Goal: Communication & Community: Participate in discussion

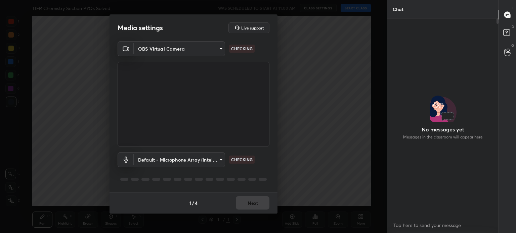
scroll to position [2, 2]
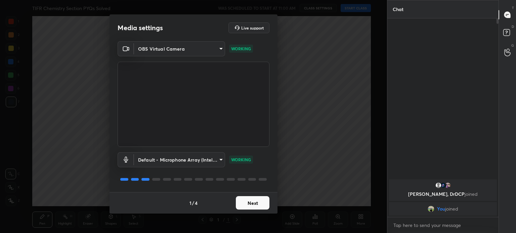
click at [213, 49] on body "1 2 3 4 5 6 7 C X Z C X Z E E Erase all H H TIFR Chemistry Section PYQs Solved …" at bounding box center [258, 116] width 516 height 233
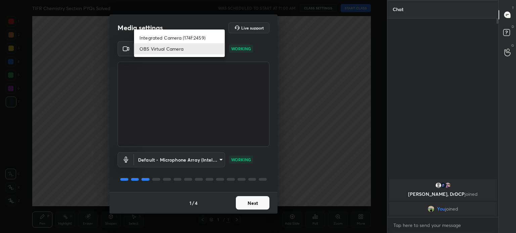
click at [203, 37] on li "Integrated Camera (174f:2459)" at bounding box center [179, 37] width 91 height 11
type input "508fb433e1996cd6e8905166ba7ed748c512908726d307d94b000c2f198a4065"
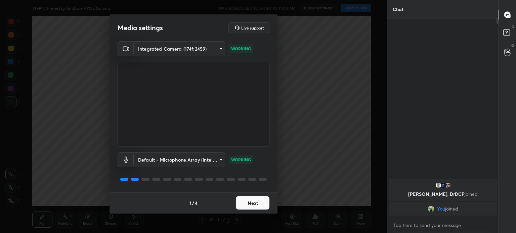
click at [256, 204] on button "Next" at bounding box center [253, 202] width 34 height 13
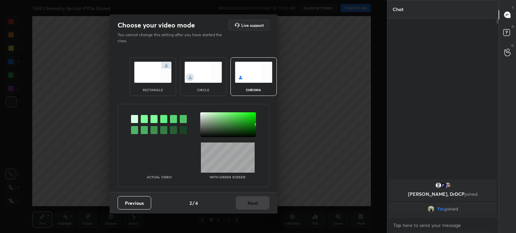
click at [256, 202] on div "Previous 2 / 4 Next" at bounding box center [193, 202] width 168 height 21
click at [201, 85] on div "circle" at bounding box center [203, 76] width 46 height 39
click at [203, 88] on div "circle" at bounding box center [203, 89] width 27 height 3
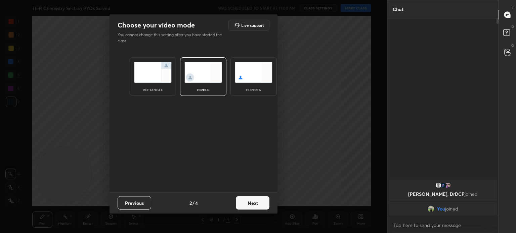
click at [253, 207] on button "Next" at bounding box center [253, 202] width 34 height 13
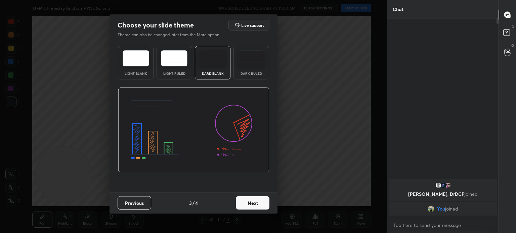
click at [255, 203] on button "Next" at bounding box center [253, 202] width 34 height 13
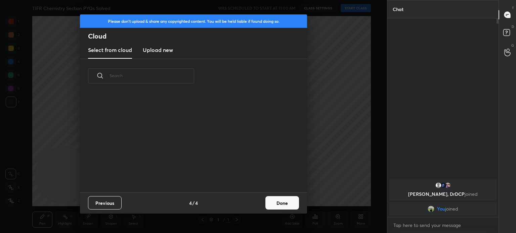
click at [275, 205] on button "Done" at bounding box center [282, 202] width 34 height 13
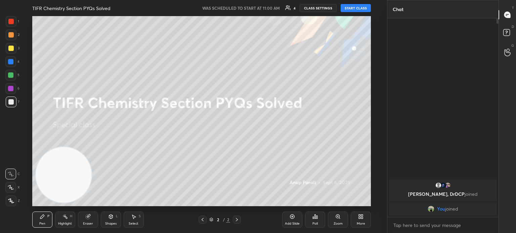
click at [20, 200] on div "C X Z" at bounding box center [12, 186] width 14 height 40
click at [13, 201] on icon at bounding box center [11, 201] width 6 height 5
click at [11, 201] on icon at bounding box center [10, 201] width 5 height 4
click at [9, 49] on div at bounding box center [10, 48] width 5 height 5
click at [11, 45] on div at bounding box center [11, 48] width 11 height 11
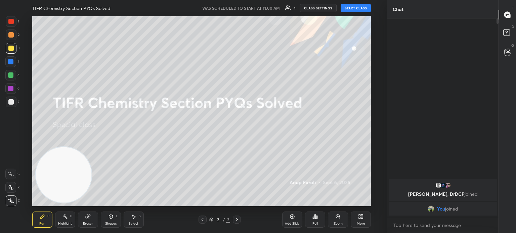
click at [357, 6] on button "START CLASS" at bounding box center [356, 8] width 30 height 8
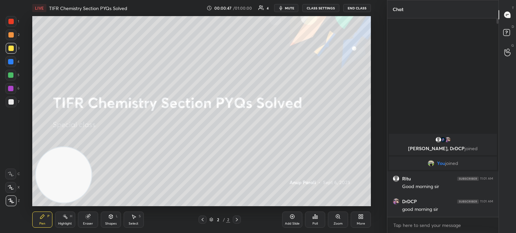
click at [362, 220] on div "More" at bounding box center [361, 220] width 20 height 16
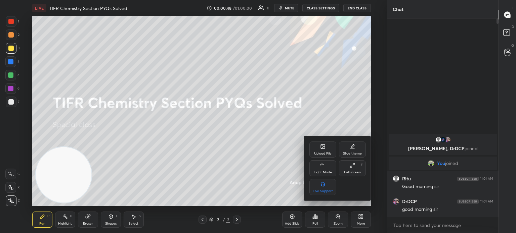
click at [328, 145] on div "Upload File" at bounding box center [322, 150] width 27 height 16
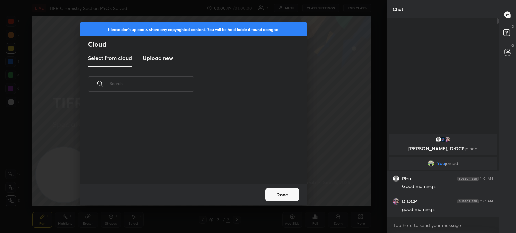
scroll to position [83, 216]
click at [159, 57] on h3 "Upload new" at bounding box center [158, 58] width 30 height 8
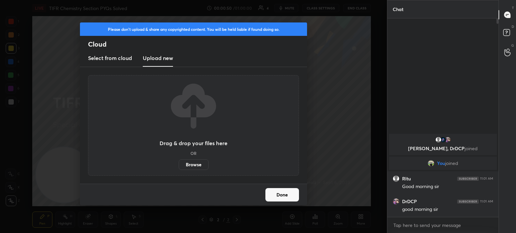
click at [197, 160] on label "Browse" at bounding box center [194, 165] width 30 height 11
click at [179, 160] on input "Browse" at bounding box center [179, 165] width 0 height 11
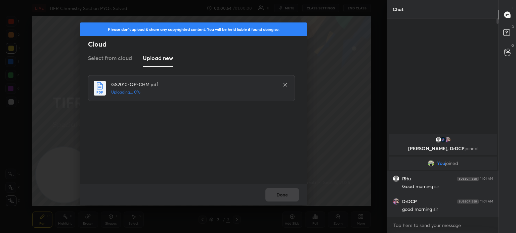
click at [283, 84] on icon at bounding box center [284, 84] width 5 height 5
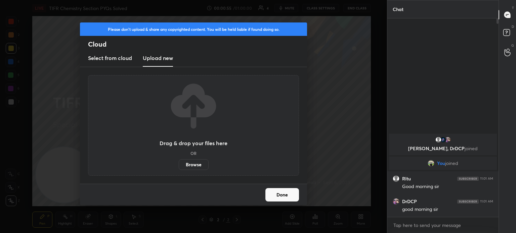
click at [192, 168] on label "Browse" at bounding box center [194, 165] width 30 height 11
click at [179, 168] on input "Browse" at bounding box center [179, 165] width 0 height 11
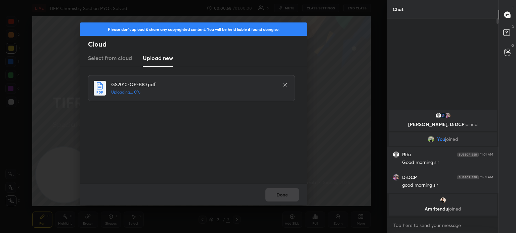
click at [167, 22] on div "Please don't upload & share any copyrighted content. You will be held liable if…" at bounding box center [193, 116] width 387 height 233
click at [274, 193] on div "Done" at bounding box center [193, 194] width 227 height 21
click at [278, 193] on div "Done" at bounding box center [193, 194] width 227 height 21
click at [281, 193] on div "Done" at bounding box center [193, 194] width 227 height 21
click at [282, 190] on div "Done" at bounding box center [193, 194] width 227 height 21
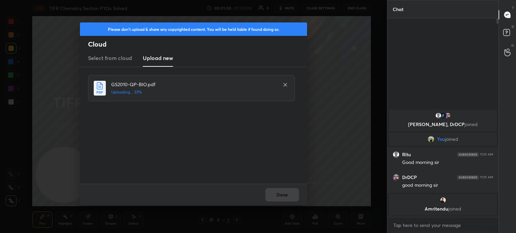
click at [283, 193] on div "Done" at bounding box center [193, 194] width 227 height 21
click at [285, 193] on div "Done" at bounding box center [193, 194] width 227 height 21
click at [286, 196] on div "Done" at bounding box center [193, 194] width 227 height 21
click at [287, 197] on div "Done" at bounding box center [193, 194] width 227 height 21
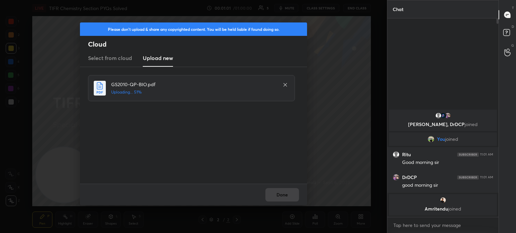
click at [288, 196] on div "Done" at bounding box center [193, 194] width 227 height 21
click at [289, 198] on div "Done" at bounding box center [193, 194] width 227 height 21
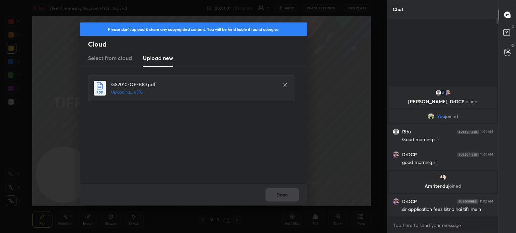
click at [290, 199] on div "Done" at bounding box center [193, 194] width 227 height 21
click at [290, 198] on div "Done" at bounding box center [193, 194] width 227 height 21
click at [291, 198] on div "Done" at bounding box center [193, 194] width 227 height 21
click at [293, 198] on div "Done" at bounding box center [193, 194] width 227 height 21
click at [294, 198] on div "Done" at bounding box center [193, 194] width 227 height 21
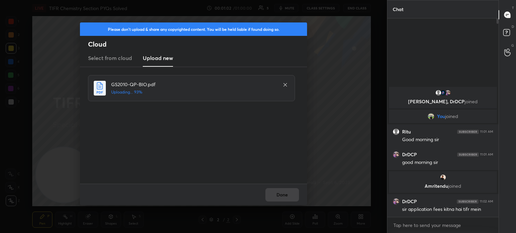
click at [295, 199] on div "Done" at bounding box center [193, 194] width 227 height 21
click at [294, 198] on div "Done" at bounding box center [193, 194] width 227 height 21
click at [295, 200] on button "Done" at bounding box center [282, 194] width 34 height 13
click at [294, 198] on button "Done" at bounding box center [282, 194] width 34 height 13
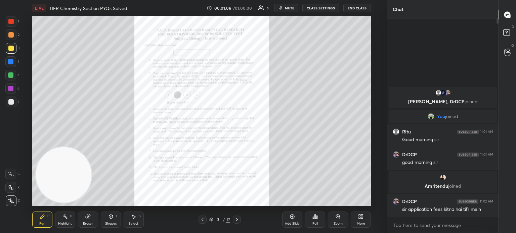
click at [237, 218] on icon at bounding box center [236, 219] width 5 height 5
click at [439, 182] on div "[PERSON_NAME] joined" at bounding box center [443, 182] width 108 height 21
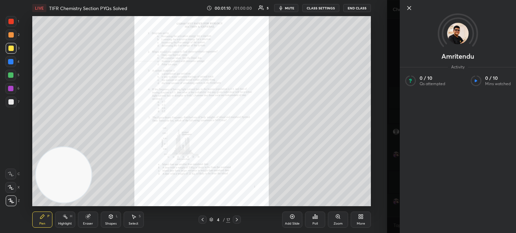
click at [406, 3] on div at bounding box center [458, 19] width 116 height 39
click at [239, 221] on icon at bounding box center [236, 219] width 5 height 5
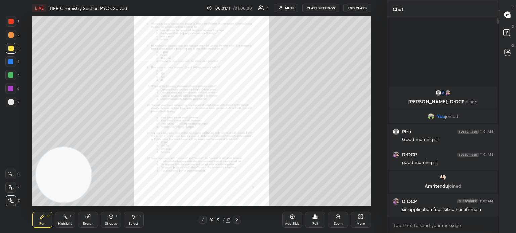
click at [238, 220] on icon at bounding box center [236, 219] width 5 height 5
click at [237, 219] on icon at bounding box center [236, 219] width 5 height 5
click at [238, 218] on icon at bounding box center [236, 219] width 5 height 5
click at [239, 219] on icon at bounding box center [236, 219] width 5 height 5
click at [238, 219] on icon at bounding box center [236, 219] width 5 height 5
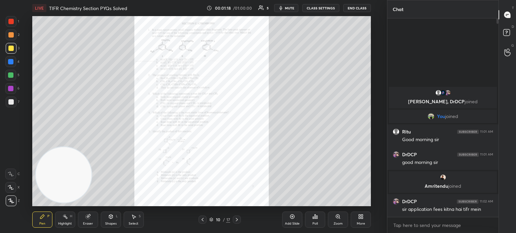
click at [338, 222] on div "Zoom" at bounding box center [337, 223] width 9 height 3
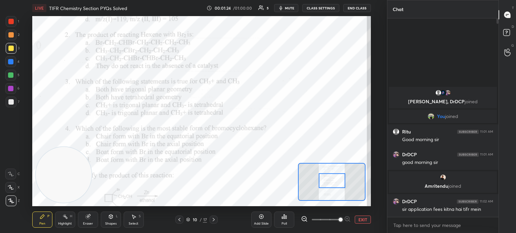
click at [42, 216] on icon at bounding box center [42, 217] width 4 height 4
click at [12, 16] on div at bounding box center [11, 21] width 11 height 11
click at [15, 21] on div at bounding box center [11, 21] width 11 height 11
click at [293, 221] on div "Poll" at bounding box center [284, 220] width 20 height 16
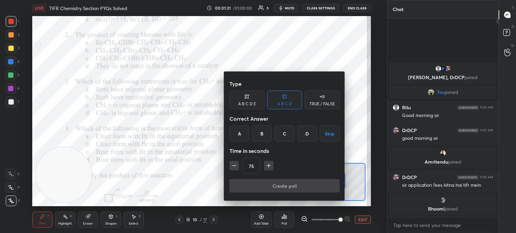
click at [285, 135] on div "C" at bounding box center [284, 134] width 20 height 16
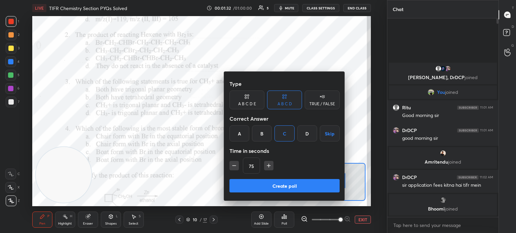
click at [274, 190] on button "Create poll" at bounding box center [284, 185] width 110 height 13
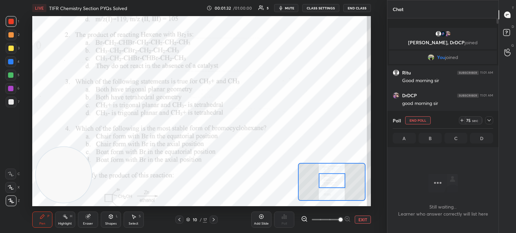
scroll to position [2, 2]
click at [487, 118] on div at bounding box center [489, 121] width 8 height 8
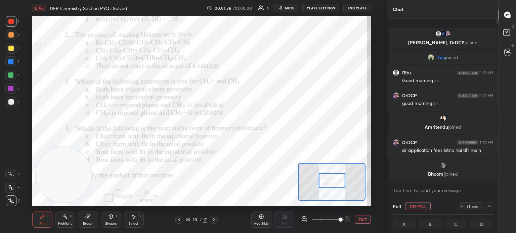
click at [449, 176] on span "joined" at bounding box center [451, 174] width 13 height 6
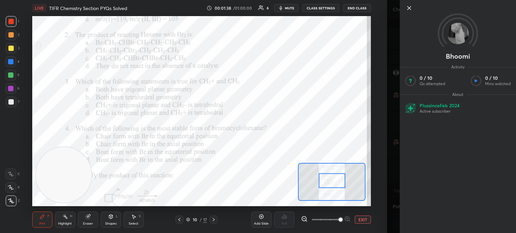
click at [407, 9] on icon at bounding box center [409, 8] width 8 height 8
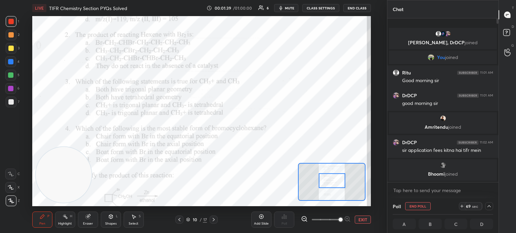
click at [442, 120] on img "grid" at bounding box center [443, 118] width 7 height 7
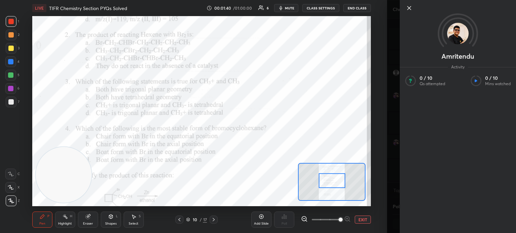
click at [408, 7] on icon at bounding box center [409, 8] width 8 height 8
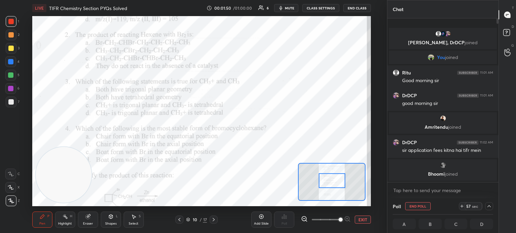
click at [291, 7] on span "mute" at bounding box center [289, 8] width 9 height 5
click at [488, 203] on div at bounding box center [489, 206] width 8 height 8
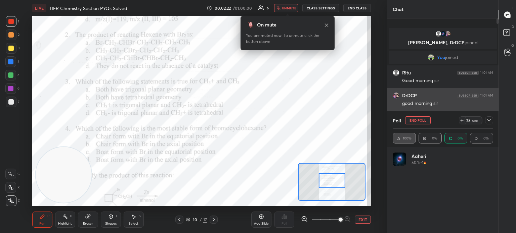
scroll to position [79, 98]
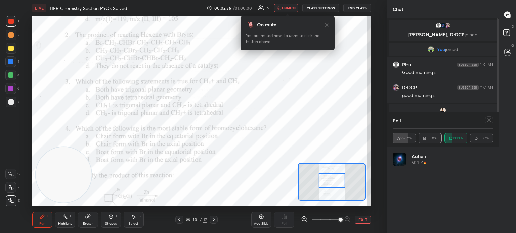
click at [328, 25] on icon at bounding box center [326, 24] width 5 height 5
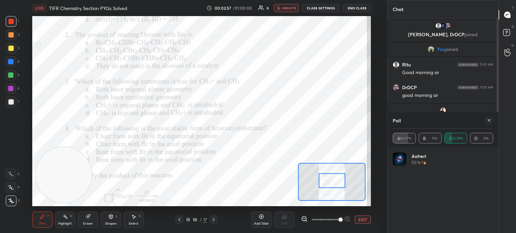
click at [489, 121] on icon at bounding box center [488, 120] width 5 height 5
type textarea "x"
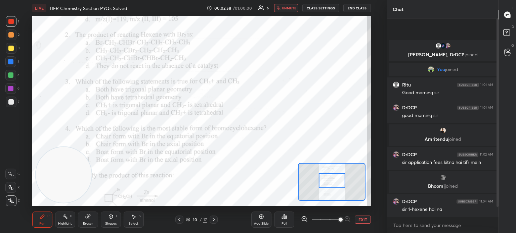
scroll to position [0, 0]
click at [279, 5] on button "unmute" at bounding box center [286, 8] width 24 height 8
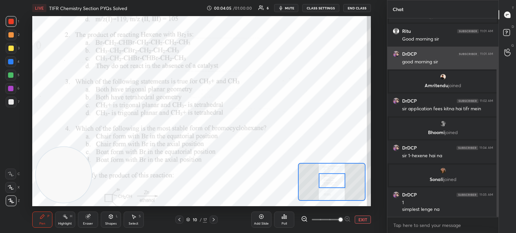
scroll to position [56, 0]
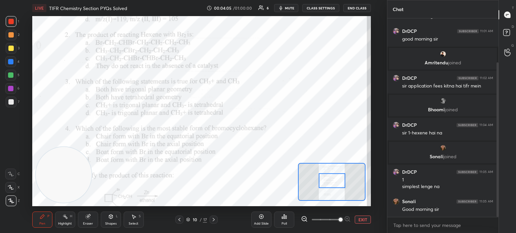
click at [11, 62] on div at bounding box center [10, 61] width 5 height 5
click at [13, 64] on div at bounding box center [10, 61] width 11 height 11
click at [11, 18] on div at bounding box center [11, 21] width 11 height 11
click at [9, 24] on div at bounding box center [10, 21] width 5 height 5
click at [290, 221] on div "Poll" at bounding box center [284, 220] width 20 height 16
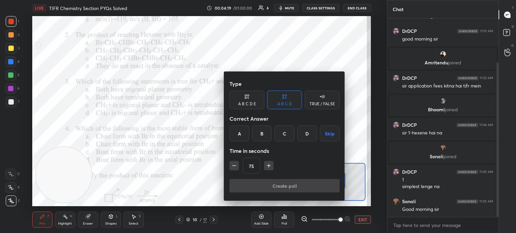
click at [284, 138] on div "C" at bounding box center [284, 134] width 20 height 16
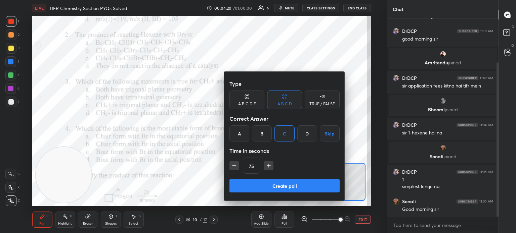
click at [233, 165] on icon "button" at bounding box center [234, 166] width 7 height 7
type input "60"
click at [257, 186] on button "Create poll" at bounding box center [284, 185] width 110 height 13
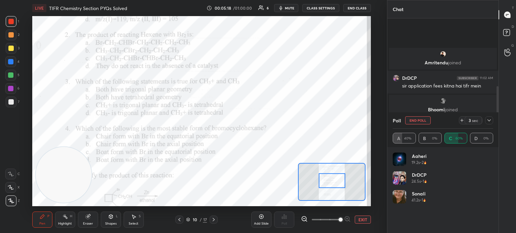
scroll to position [116, 0]
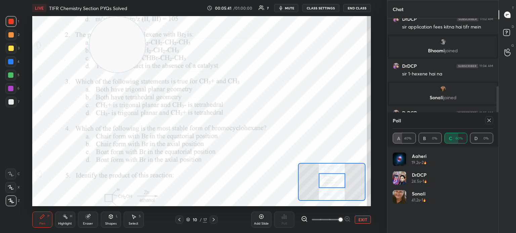
click at [486, 116] on div "Poll" at bounding box center [443, 120] width 100 height 16
click at [487, 120] on icon at bounding box center [488, 120] width 5 height 5
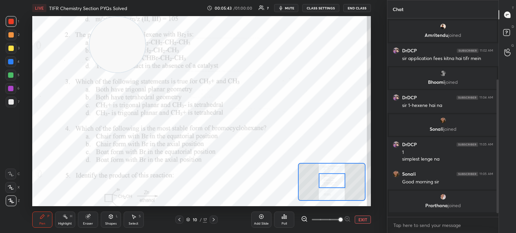
scroll to position [193, 109]
click at [287, 224] on div "Poll" at bounding box center [284, 220] width 20 height 16
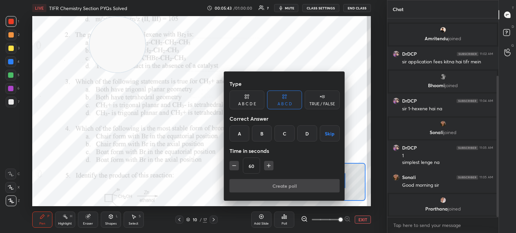
click at [234, 136] on div "A" at bounding box center [239, 134] width 20 height 16
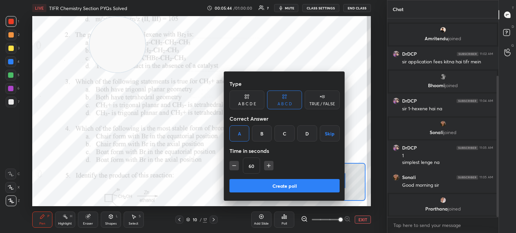
click at [252, 190] on button "Create poll" at bounding box center [284, 185] width 110 height 13
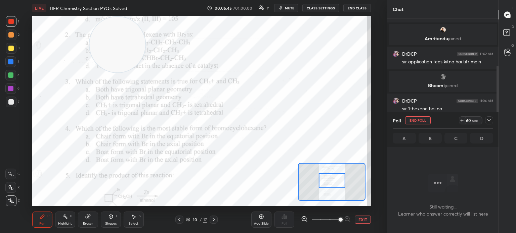
scroll to position [2, 2]
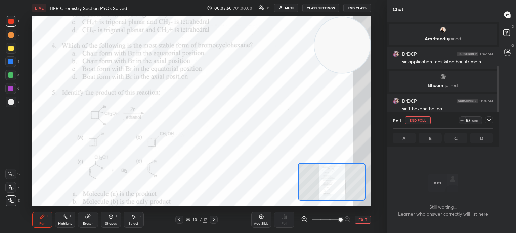
click at [486, 123] on icon at bounding box center [488, 120] width 5 height 5
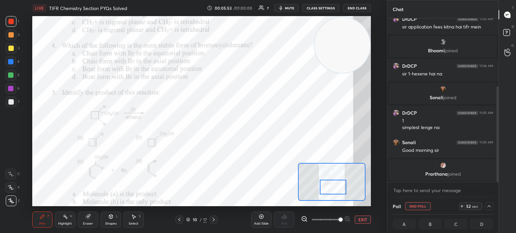
scroll to position [0, 2]
click at [13, 85] on div at bounding box center [10, 88] width 11 height 11
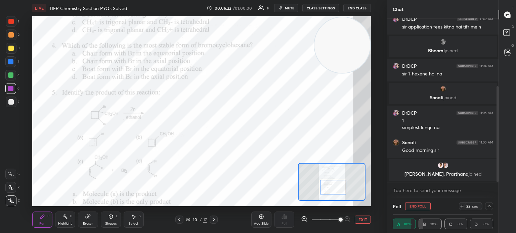
click at [13, 87] on div at bounding box center [10, 88] width 11 height 11
click at [15, 63] on div at bounding box center [10, 61] width 11 height 11
click at [14, 65] on div at bounding box center [10, 61] width 11 height 11
click at [14, 198] on div at bounding box center [11, 201] width 11 height 11
click at [12, 189] on icon at bounding box center [11, 187] width 6 height 5
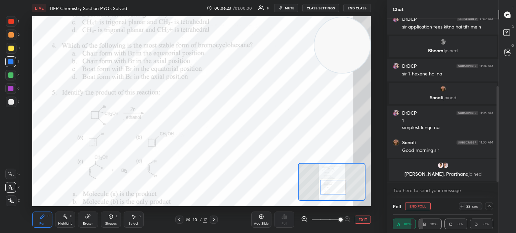
click at [13, 190] on icon at bounding box center [11, 187] width 6 height 5
click at [491, 206] on icon at bounding box center [488, 206] width 5 height 5
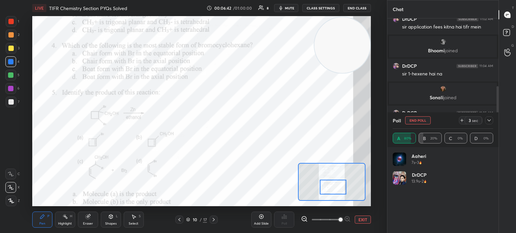
scroll to position [79, 98]
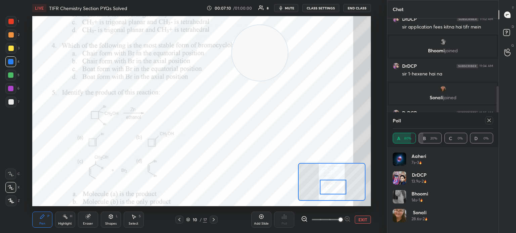
click at [489, 118] on icon at bounding box center [488, 120] width 5 height 5
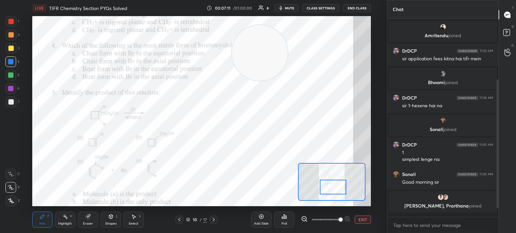
scroll to position [81, 0]
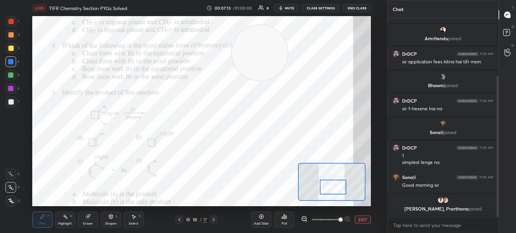
click at [91, 223] on div "Eraser" at bounding box center [88, 223] width 10 height 3
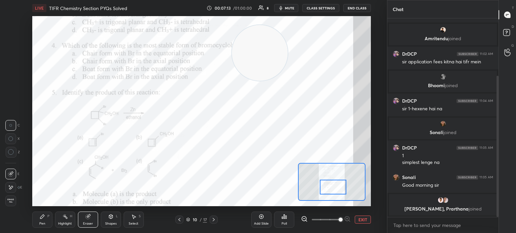
click at [90, 222] on div "Eraser" at bounding box center [88, 220] width 20 height 16
click at [13, 203] on span "Erase all" at bounding box center [11, 201] width 10 height 5
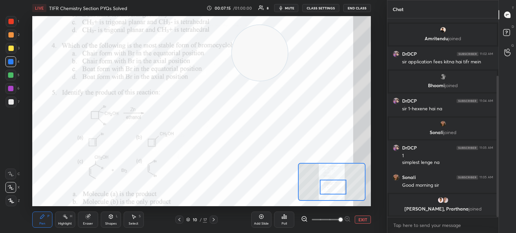
click at [45, 222] on div "Pen P" at bounding box center [42, 220] width 20 height 16
click at [7, 26] on div at bounding box center [11, 21] width 11 height 11
click at [7, 25] on div at bounding box center [11, 21] width 11 height 11
click at [11, 24] on div at bounding box center [10, 21] width 5 height 5
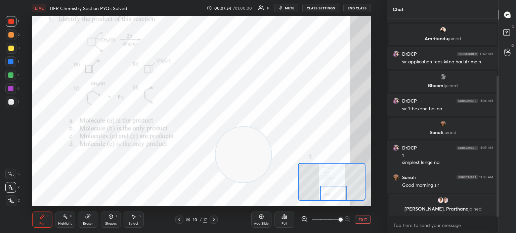
click at [215, 220] on icon at bounding box center [213, 219] width 5 height 5
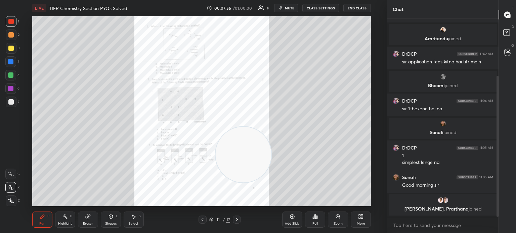
click at [342, 219] on div "Zoom" at bounding box center [338, 220] width 20 height 16
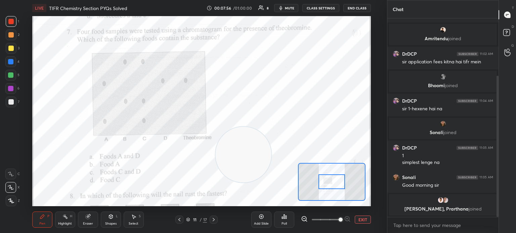
click at [341, 221] on span at bounding box center [340, 220] width 4 height 4
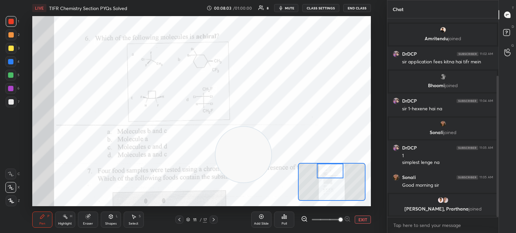
click at [10, 66] on div at bounding box center [10, 61] width 11 height 11
click at [10, 188] on icon at bounding box center [11, 187] width 6 height 5
click at [12, 189] on icon at bounding box center [10, 188] width 5 height 4
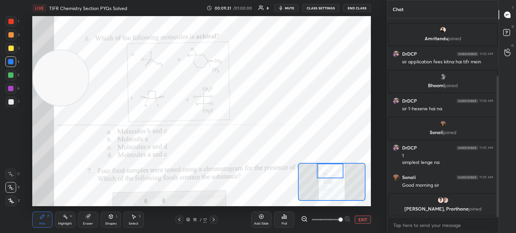
click at [292, 222] on div "Poll" at bounding box center [284, 220] width 20 height 16
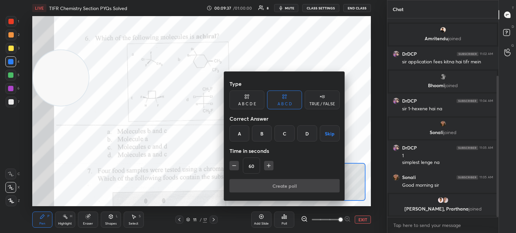
click at [294, 135] on div "C" at bounding box center [284, 134] width 20 height 16
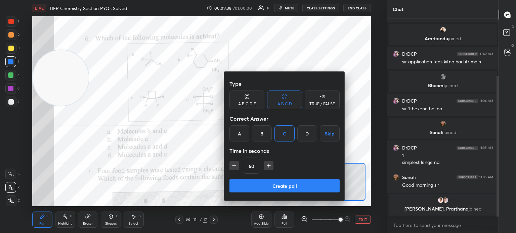
click at [306, 135] on div "D" at bounding box center [307, 134] width 20 height 16
click at [291, 185] on button "Create poll" at bounding box center [284, 185] width 110 height 13
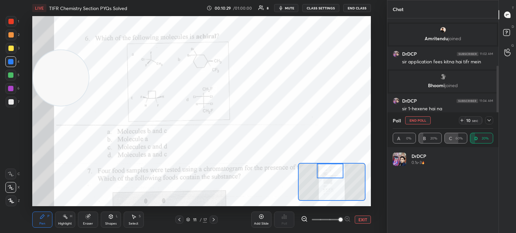
scroll to position [144, 0]
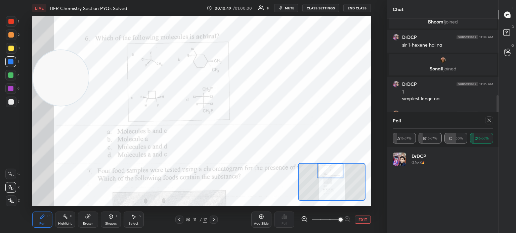
click at [14, 22] on div at bounding box center [11, 21] width 11 height 11
click at [14, 21] on div at bounding box center [11, 21] width 11 height 11
click at [61, 225] on div "Highlight" at bounding box center [65, 223] width 14 height 3
click at [70, 219] on div "Highlight H" at bounding box center [65, 220] width 20 height 16
click at [488, 121] on icon at bounding box center [488, 120] width 5 height 5
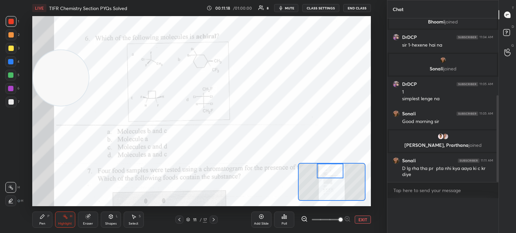
type textarea "x"
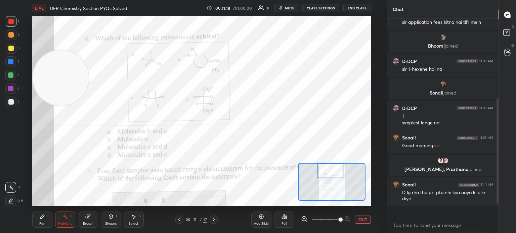
scroll to position [109, 0]
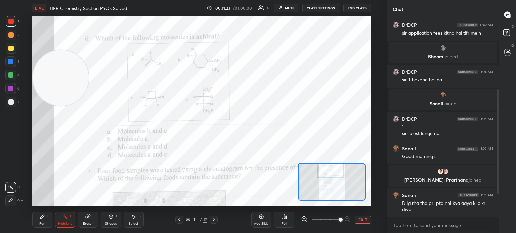
click at [44, 220] on div "Pen P" at bounding box center [42, 220] width 20 height 16
click at [49, 224] on div "Pen P" at bounding box center [42, 220] width 20 height 16
click at [87, 223] on div "Eraser" at bounding box center [88, 223] width 10 height 3
click at [90, 220] on div "Eraser" at bounding box center [88, 220] width 20 height 16
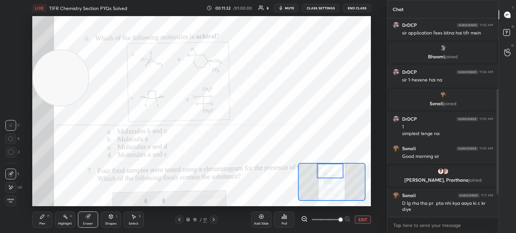
click at [51, 219] on div "Pen P" at bounding box center [42, 220] width 20 height 16
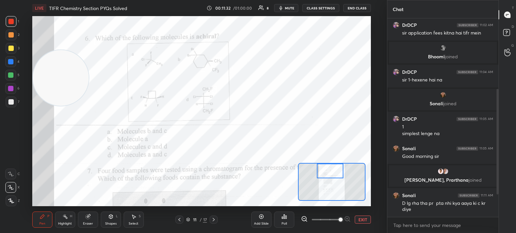
click at [62, 220] on div "Highlight H" at bounding box center [65, 220] width 20 height 16
click at [61, 219] on div "Highlight H" at bounding box center [65, 220] width 20 height 16
click at [46, 222] on div "Pen P" at bounding box center [42, 220] width 20 height 16
click at [50, 219] on div "Pen P" at bounding box center [42, 220] width 20 height 16
click at [215, 220] on icon at bounding box center [213, 219] width 5 height 5
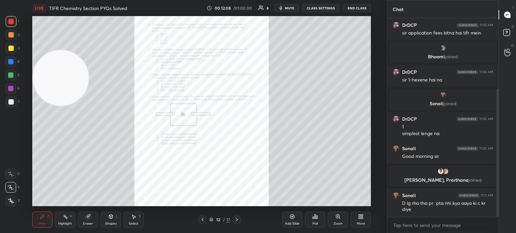
click at [344, 217] on div "Zoom" at bounding box center [338, 220] width 20 height 16
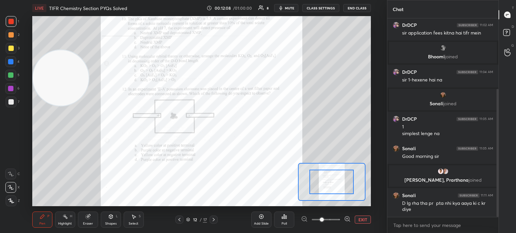
click at [344, 217] on icon at bounding box center [347, 219] width 7 height 7
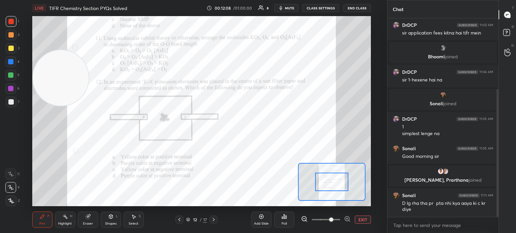
click at [345, 217] on icon at bounding box center [347, 219] width 7 height 7
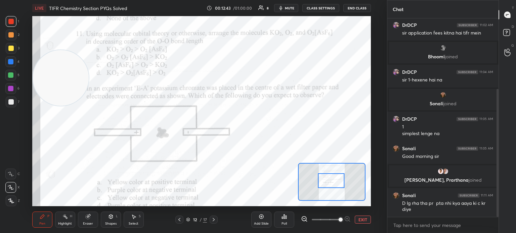
click at [284, 220] on div "Poll" at bounding box center [284, 220] width 20 height 16
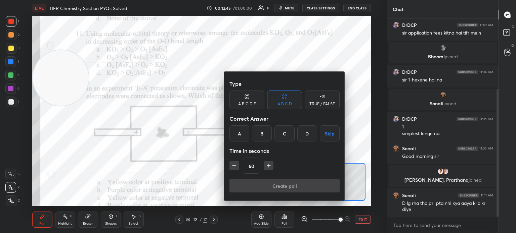
click at [238, 137] on div "A" at bounding box center [239, 134] width 20 height 16
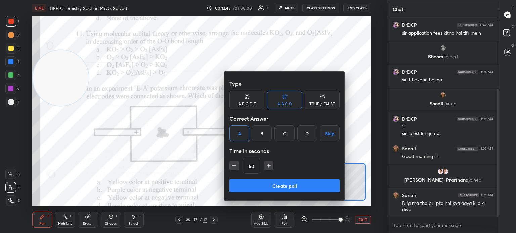
click at [268, 166] on icon "button" at bounding box center [268, 166] width 7 height 7
click at [267, 163] on icon "button" at bounding box center [268, 166] width 7 height 7
type input "90"
click at [291, 182] on button "Create poll" at bounding box center [284, 185] width 110 height 13
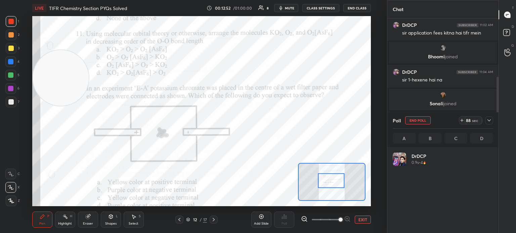
scroll to position [79, 98]
click at [8, 65] on div at bounding box center [10, 61] width 11 height 11
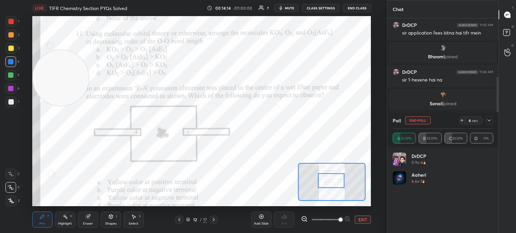
click at [15, 178] on div at bounding box center [10, 174] width 11 height 11
click at [16, 175] on div "C" at bounding box center [12, 174] width 14 height 11
click at [11, 24] on div at bounding box center [11, 21] width 11 height 11
click at [11, 21] on div at bounding box center [10, 21] width 5 height 5
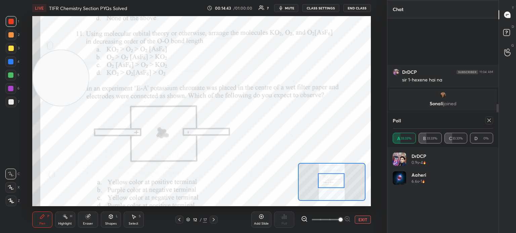
scroll to position [179, 0]
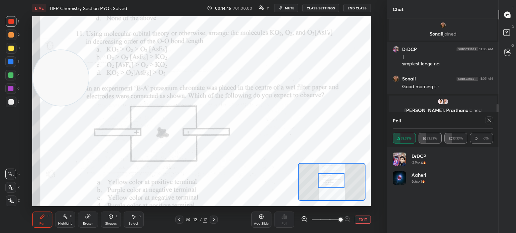
click at [487, 123] on div at bounding box center [489, 121] width 8 height 8
type textarea "x"
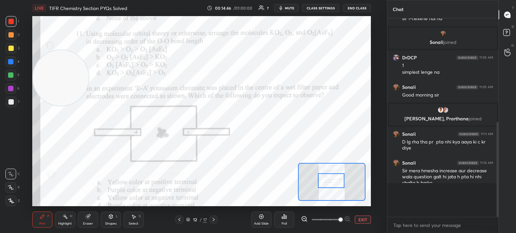
scroll to position [150, 0]
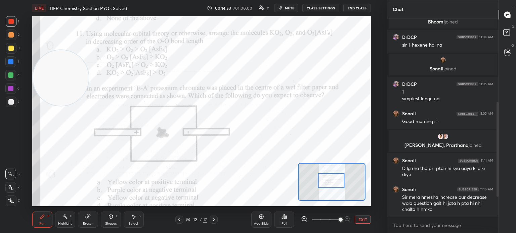
click at [71, 221] on div "Highlight H" at bounding box center [65, 220] width 20 height 16
click at [73, 223] on div "Highlight H" at bounding box center [65, 220] width 20 height 16
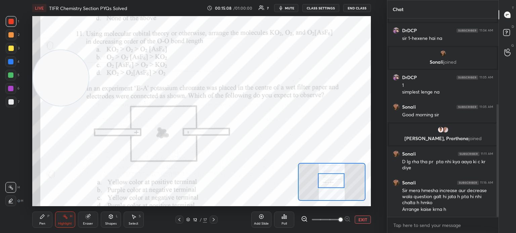
click at [43, 221] on div "Pen P" at bounding box center [42, 220] width 20 height 16
click at [46, 217] on div "Pen P" at bounding box center [42, 220] width 20 height 16
click at [67, 223] on div "Highlight" at bounding box center [65, 223] width 14 height 3
click at [70, 217] on div "H" at bounding box center [71, 216] width 2 height 3
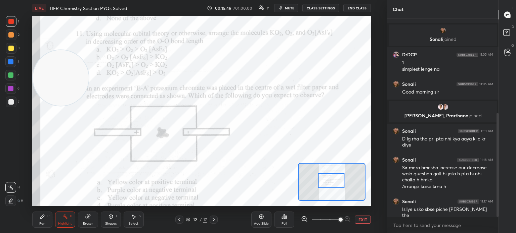
scroll to position [181, 0]
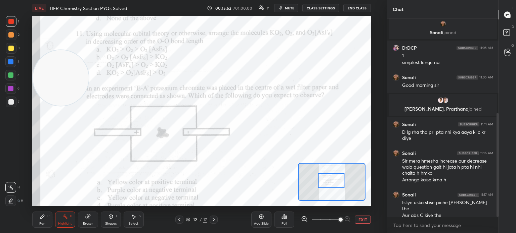
click at [50, 220] on div "Pen P" at bounding box center [42, 220] width 20 height 16
click at [49, 223] on div "Pen P" at bounding box center [42, 220] width 20 height 16
click at [44, 219] on icon at bounding box center [42, 216] width 5 height 5
click at [87, 217] on icon at bounding box center [87, 217] width 4 height 4
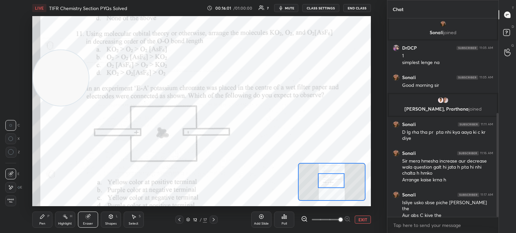
click at [44, 222] on div "Pen" at bounding box center [42, 223] width 6 height 3
click at [48, 219] on div "Pen P" at bounding box center [42, 220] width 20 height 16
click at [67, 217] on icon at bounding box center [64, 216] width 5 height 5
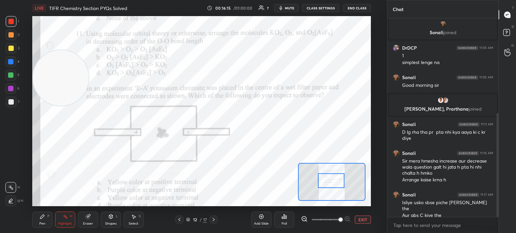
click at [72, 218] on div "Highlight H" at bounding box center [65, 220] width 20 height 16
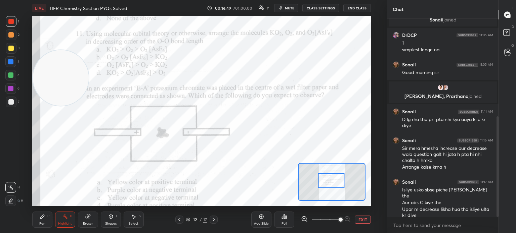
click at [214, 220] on icon at bounding box center [214, 219] width 2 height 3
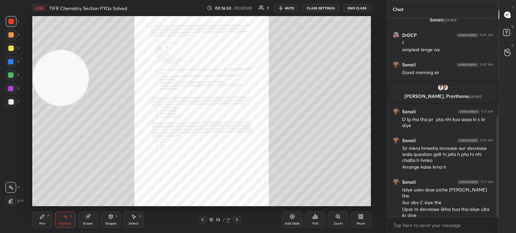
click at [201, 218] on icon at bounding box center [202, 219] width 5 height 5
click at [237, 219] on icon at bounding box center [236, 219] width 5 height 5
click at [342, 214] on div "Zoom" at bounding box center [338, 220] width 20 height 16
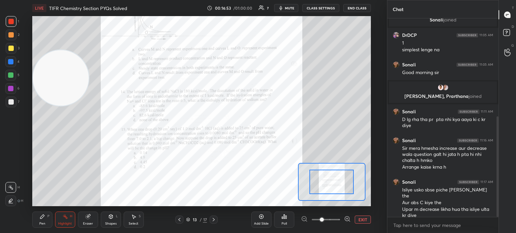
click at [342, 217] on div at bounding box center [326, 220] width 50 height 8
click at [343, 218] on div at bounding box center [326, 220] width 50 height 8
click at [344, 219] on icon at bounding box center [347, 219] width 7 height 7
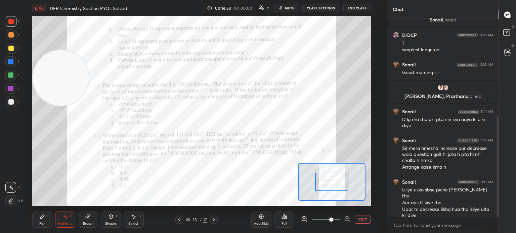
click at [345, 220] on icon at bounding box center [347, 219] width 7 height 7
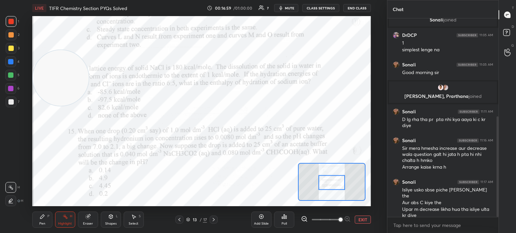
click at [181, 218] on icon at bounding box center [179, 219] width 5 height 5
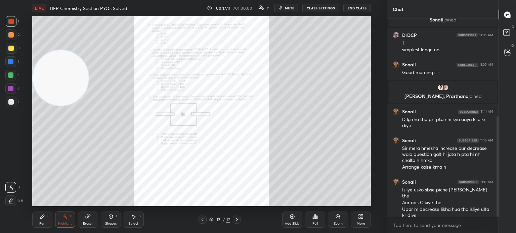
click at [359, 223] on div "More" at bounding box center [361, 223] width 8 height 3
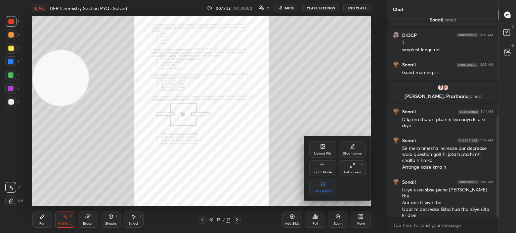
click at [313, 148] on div "Upload File" at bounding box center [322, 150] width 27 height 16
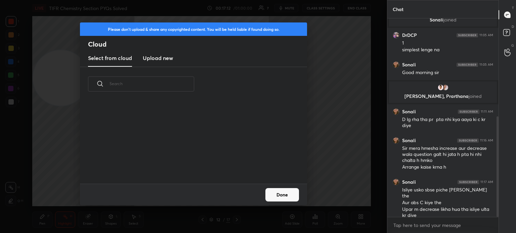
scroll to position [83, 216]
click at [153, 59] on h3 "Upload new" at bounding box center [158, 58] width 30 height 8
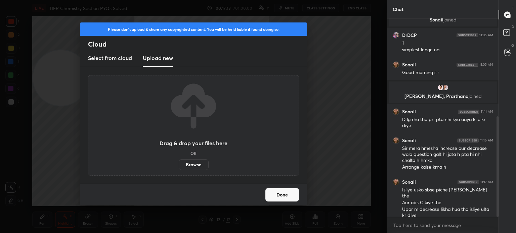
click at [195, 166] on label "Browse" at bounding box center [194, 165] width 30 height 11
click at [179, 166] on input "Browse" at bounding box center [179, 165] width 0 height 11
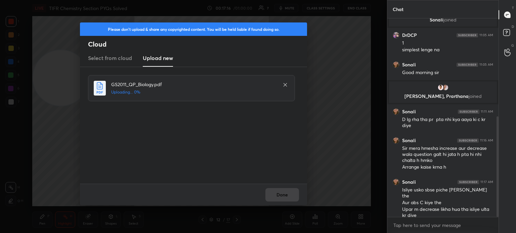
click at [271, 197] on div "Done" at bounding box center [193, 194] width 227 height 21
click at [274, 197] on div "Done" at bounding box center [193, 194] width 227 height 21
click at [272, 193] on div "Done" at bounding box center [193, 194] width 227 height 21
click at [273, 194] on button "Done" at bounding box center [282, 194] width 34 height 13
click at [272, 192] on button "Done" at bounding box center [282, 194] width 34 height 13
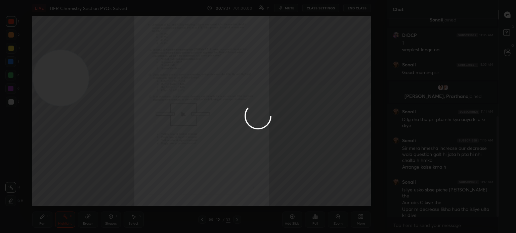
click at [273, 192] on div at bounding box center [258, 116] width 516 height 233
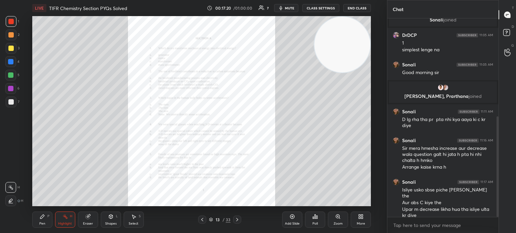
click at [237, 219] on icon at bounding box center [236, 219] width 5 height 5
click at [239, 219] on icon at bounding box center [236, 219] width 5 height 5
click at [238, 218] on icon at bounding box center [236, 219] width 5 height 5
click at [339, 223] on div "Zoom" at bounding box center [337, 223] width 9 height 3
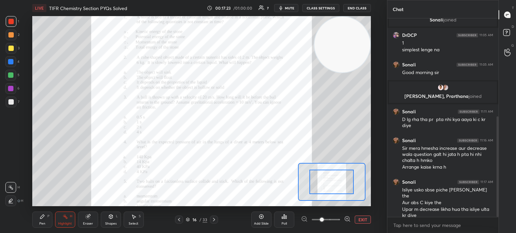
click at [324, 221] on span at bounding box center [322, 220] width 4 height 4
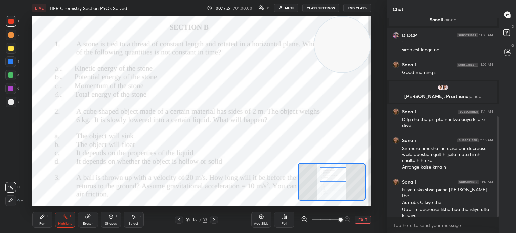
click at [36, 224] on div "Pen P" at bounding box center [42, 220] width 20 height 16
click at [36, 212] on div "Pen P" at bounding box center [42, 220] width 20 height 16
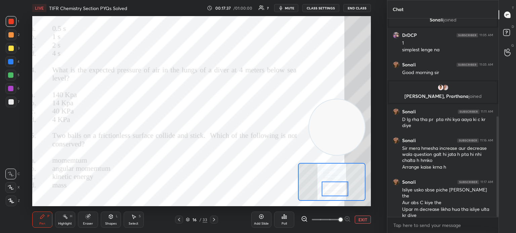
click at [215, 221] on icon at bounding box center [213, 219] width 5 height 5
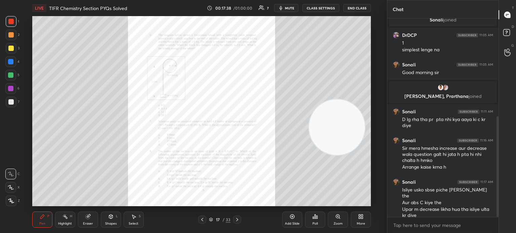
click at [244, 220] on div "17 / 33" at bounding box center [219, 220] width 125 height 8
click at [235, 220] on icon at bounding box center [236, 219] width 5 height 5
click at [238, 221] on icon at bounding box center [236, 219] width 5 height 5
click at [238, 223] on icon at bounding box center [236, 219] width 5 height 5
click at [236, 219] on icon at bounding box center [237, 219] width 2 height 3
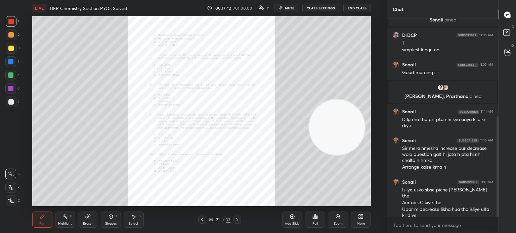
click at [205, 219] on div at bounding box center [202, 220] width 8 height 8
click at [336, 217] on icon at bounding box center [338, 217] width 4 height 4
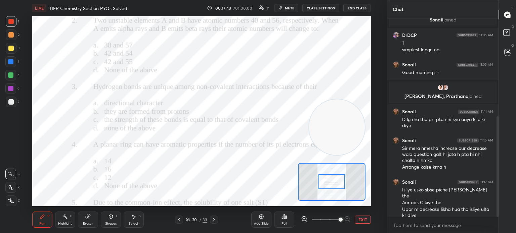
click at [341, 218] on span at bounding box center [340, 220] width 4 height 4
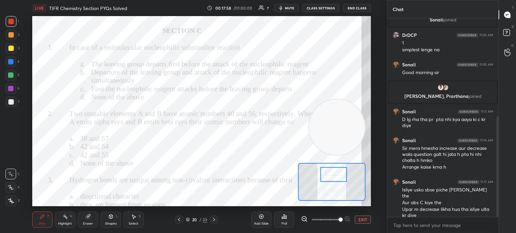
click at [295, 222] on div "Add Slide Poll EXIT" at bounding box center [311, 220] width 120 height 38
click at [287, 218] on div "Poll" at bounding box center [284, 220] width 20 height 16
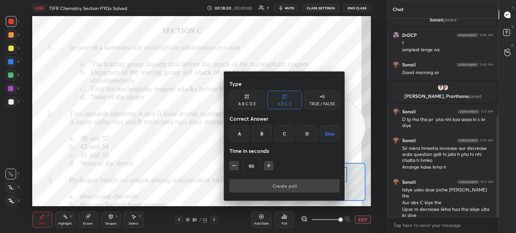
click at [241, 138] on div "A" at bounding box center [239, 134] width 20 height 16
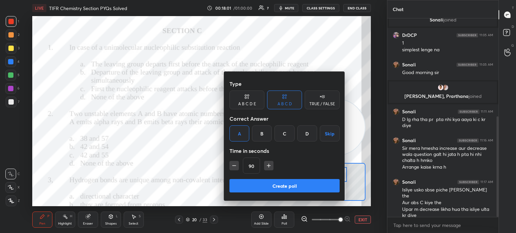
click at [236, 166] on icon "button" at bounding box center [234, 166] width 7 height 7
click at [235, 162] on button "button" at bounding box center [233, 165] width 9 height 9
click at [233, 164] on icon "button" at bounding box center [234, 166] width 7 height 7
type input "45"
click at [254, 190] on button "Create poll" at bounding box center [284, 185] width 110 height 13
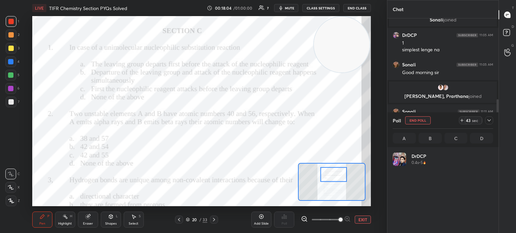
scroll to position [79, 98]
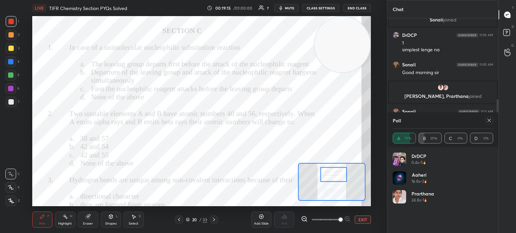
click at [71, 219] on div "Highlight H" at bounding box center [65, 220] width 20 height 16
click at [43, 222] on div "Pen P" at bounding box center [42, 220] width 20 height 16
click at [45, 219] on div "Pen P" at bounding box center [42, 220] width 20 height 16
click at [487, 122] on icon at bounding box center [488, 120] width 5 height 5
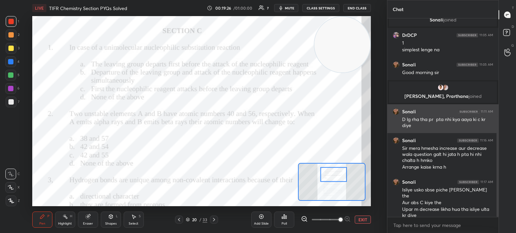
scroll to position [2, 2]
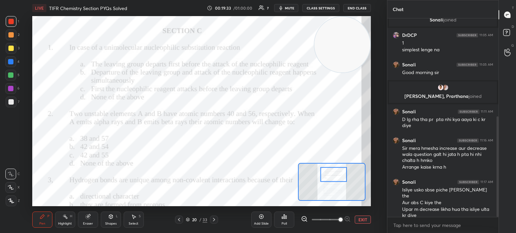
click at [289, 223] on div "Poll" at bounding box center [284, 220] width 20 height 16
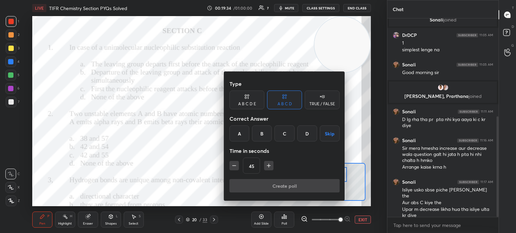
click at [234, 136] on div "A" at bounding box center [239, 134] width 20 height 16
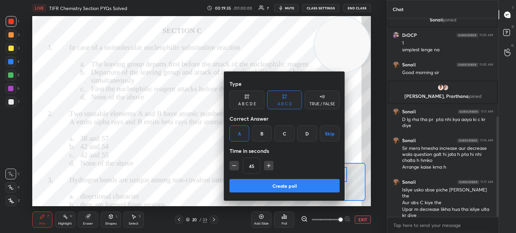
click at [258, 183] on button "Create poll" at bounding box center [284, 185] width 110 height 13
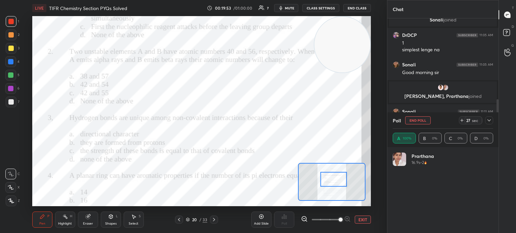
scroll to position [79, 98]
click at [489, 121] on icon at bounding box center [488, 120] width 5 height 5
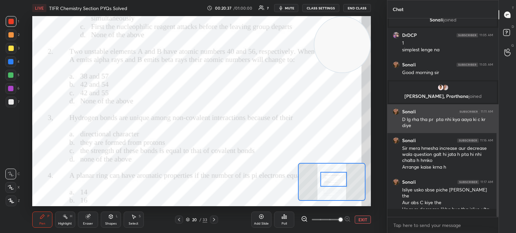
scroll to position [2, 2]
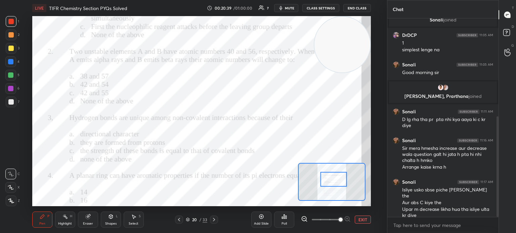
click at [282, 219] on icon at bounding box center [282, 218] width 1 height 2
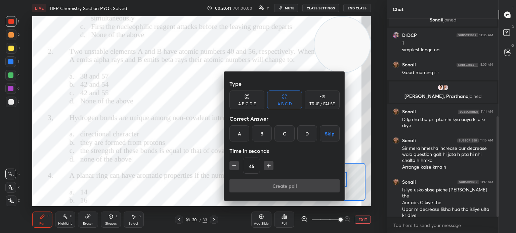
click at [242, 130] on div "A" at bounding box center [239, 134] width 20 height 16
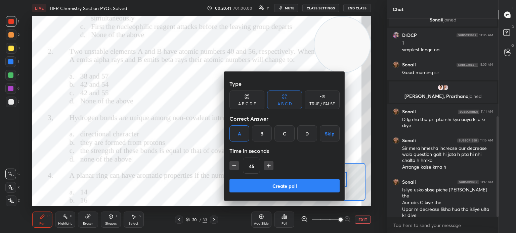
click at [257, 190] on button "Create poll" at bounding box center [284, 185] width 110 height 13
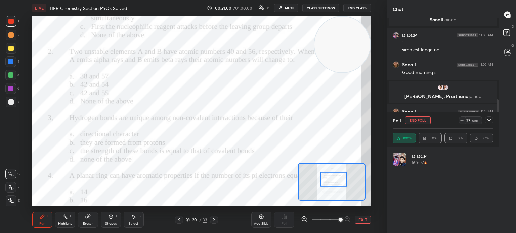
scroll to position [79, 98]
click at [287, 6] on button "mute" at bounding box center [286, 8] width 24 height 8
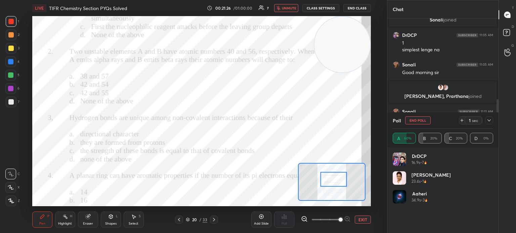
click at [290, 14] on div "LIVE TIFR Chemistry Section PYQs Solved 00:21:26 / 01:00:00 7 unmute CLASS SETT…" at bounding box center [201, 8] width 338 height 16
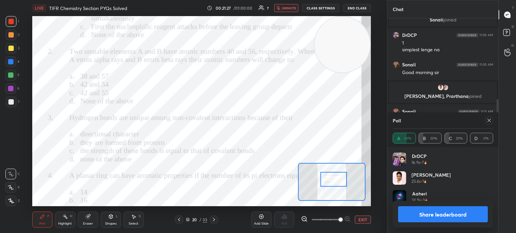
click at [290, 7] on span "unmute" at bounding box center [289, 8] width 14 height 5
click at [490, 118] on icon at bounding box center [488, 120] width 5 height 5
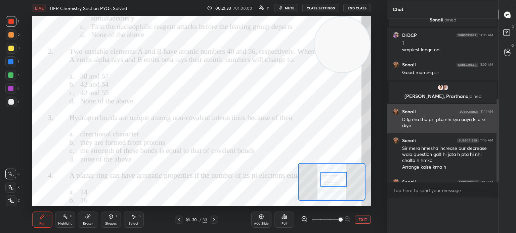
scroll to position [0, 0]
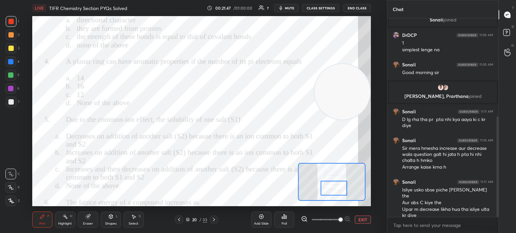
click at [288, 221] on div "Poll" at bounding box center [284, 220] width 20 height 16
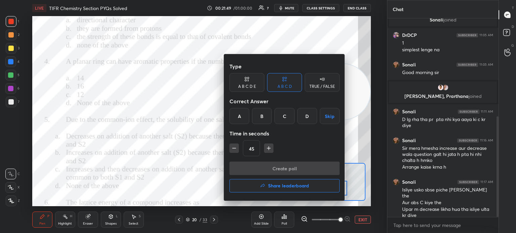
click at [242, 115] on div "A" at bounding box center [239, 116] width 20 height 16
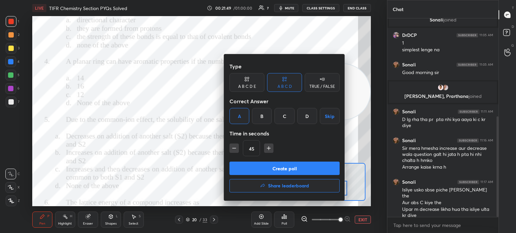
click at [268, 170] on button "Create poll" at bounding box center [284, 168] width 110 height 13
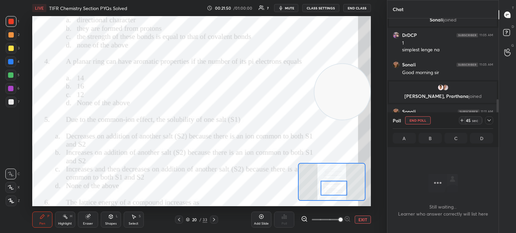
scroll to position [106, 109]
click at [292, 8] on span "mute" at bounding box center [289, 8] width 9 height 5
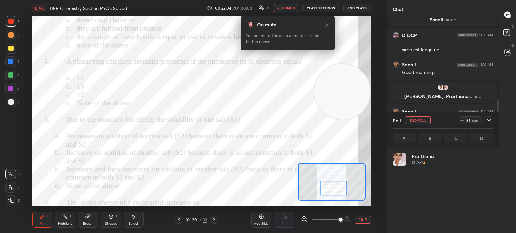
scroll to position [79, 98]
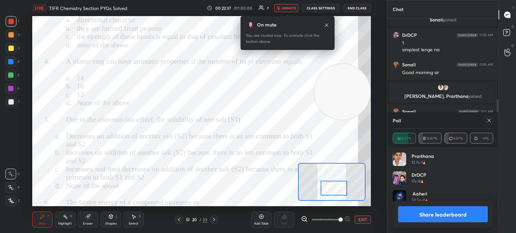
click at [494, 122] on div "Poll A 66.67% B 16.67% C 16.67% D -0%" at bounding box center [442, 129] width 111 height 35
click at [490, 122] on icon at bounding box center [488, 120] width 3 height 3
type textarea "x"
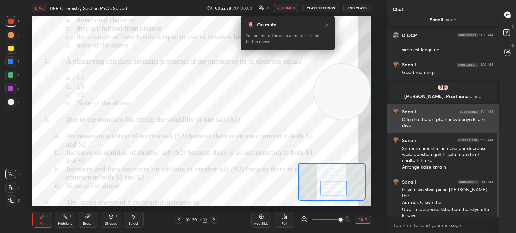
scroll to position [141, 109]
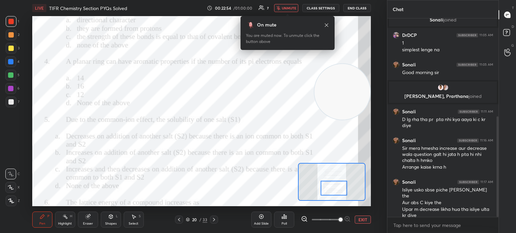
click at [292, 6] on span "unmute" at bounding box center [289, 8] width 14 height 5
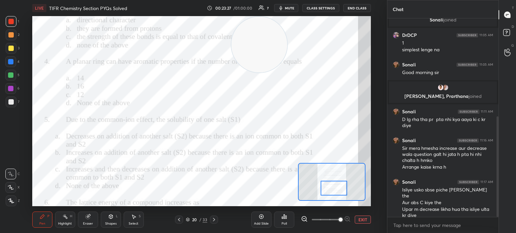
click at [288, 218] on div "Poll" at bounding box center [284, 220] width 20 height 16
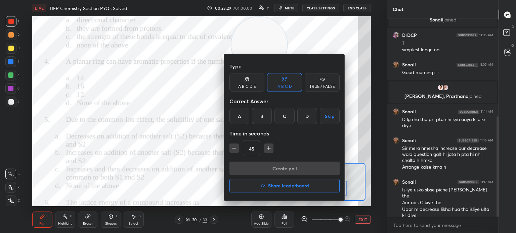
click at [243, 112] on div "A" at bounding box center [239, 116] width 20 height 16
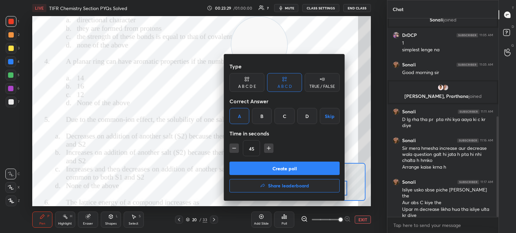
click at [266, 145] on icon "button" at bounding box center [268, 148] width 7 height 7
click at [268, 148] on icon "button" at bounding box center [268, 148] width 3 height 0
click at [238, 144] on button "button" at bounding box center [233, 148] width 9 height 9
type input "60"
click at [257, 164] on button "Create poll" at bounding box center [284, 168] width 110 height 13
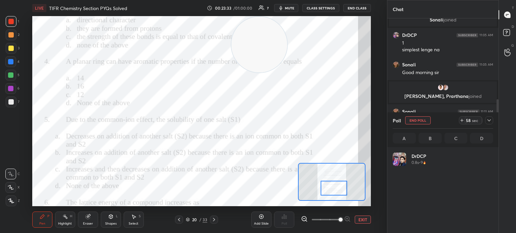
scroll to position [79, 98]
click at [297, 8] on button "mute" at bounding box center [286, 8] width 24 height 8
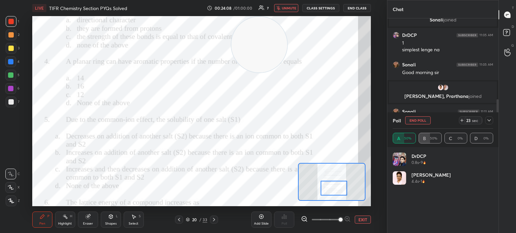
scroll to position [251, 0]
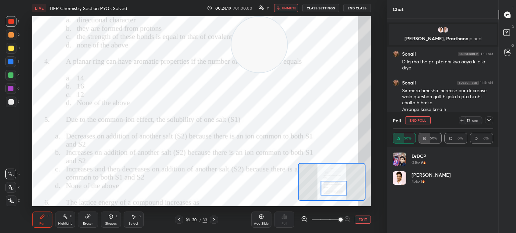
click at [291, 7] on span "unmute" at bounding box center [289, 8] width 14 height 5
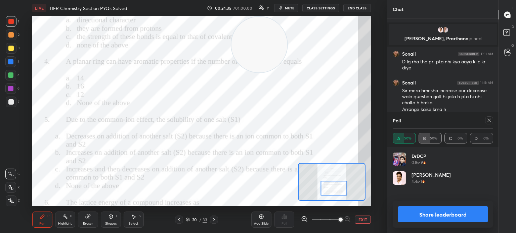
click at [485, 121] on div at bounding box center [489, 121] width 8 height 8
type textarea "x"
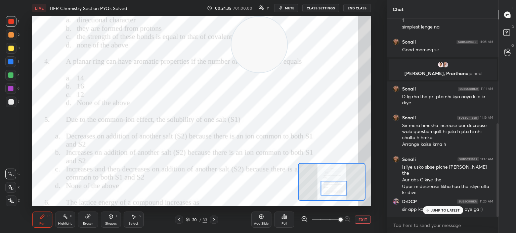
scroll to position [197, 109]
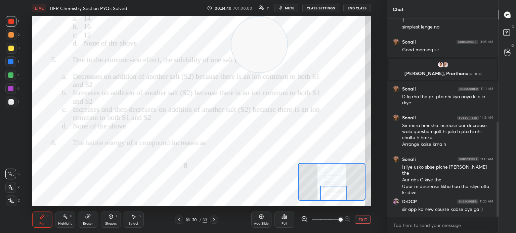
click at [218, 223] on div "20 / 33" at bounding box center [196, 220] width 109 height 8
click at [216, 222] on div at bounding box center [214, 220] width 8 height 8
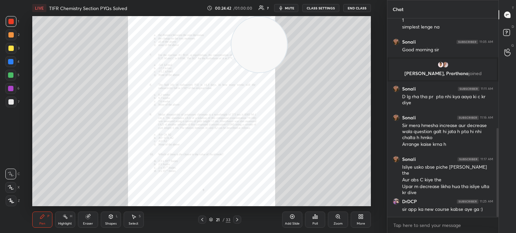
scroll to position [245, 0]
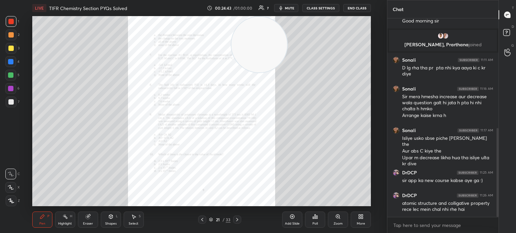
click at [333, 221] on div "Zoom" at bounding box center [338, 220] width 20 height 16
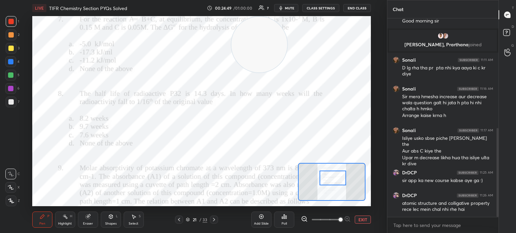
scroll to position [252, 0]
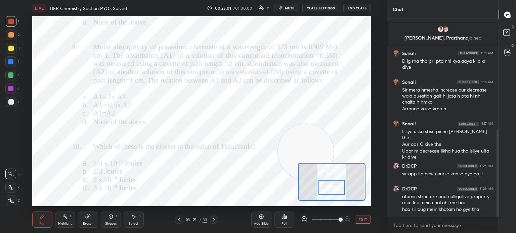
click at [287, 219] on div "Poll" at bounding box center [284, 220] width 20 height 16
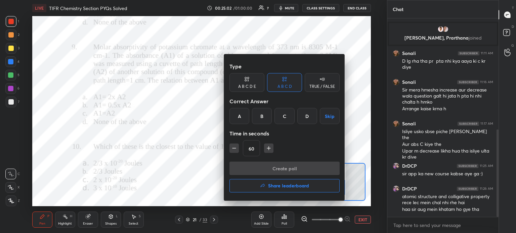
click at [283, 116] on div "C" at bounding box center [284, 116] width 20 height 16
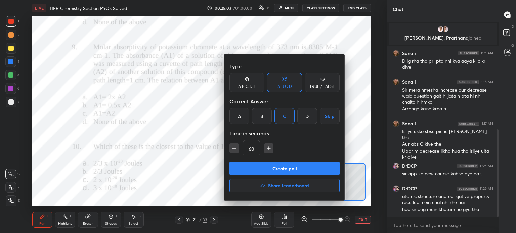
click at [270, 149] on icon "button" at bounding box center [268, 148] width 7 height 7
click at [270, 148] on icon "button" at bounding box center [268, 148] width 3 height 0
type input "90"
click at [299, 167] on button "Create poll" at bounding box center [284, 168] width 110 height 13
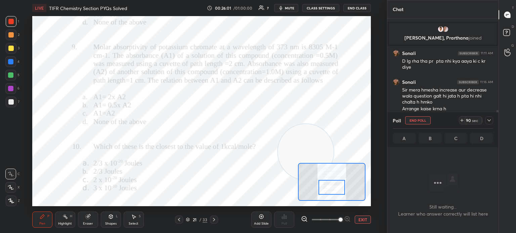
scroll to position [162, 109]
click at [487, 120] on icon at bounding box center [488, 120] width 5 height 5
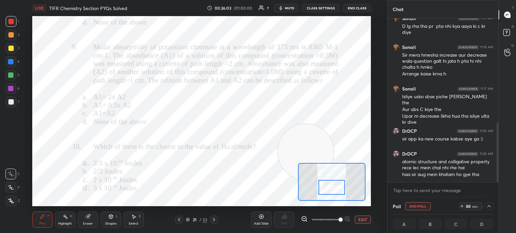
scroll to position [0, 2]
click at [288, 4] on button "mute" at bounding box center [286, 8] width 24 height 8
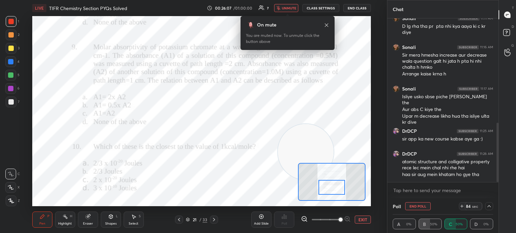
click at [327, 24] on icon at bounding box center [326, 24] width 5 height 5
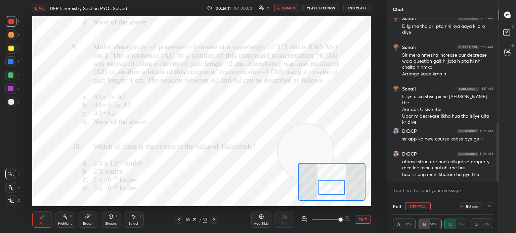
scroll to position [310, 0]
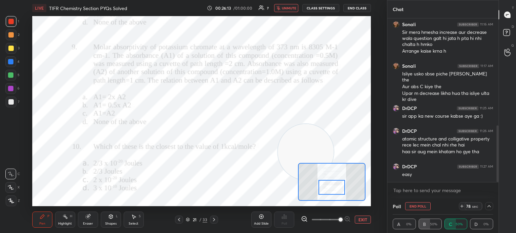
click at [297, 11] on button "unmute" at bounding box center [286, 8] width 24 height 8
click at [489, 202] on div "Poll End Poll 76 sec" at bounding box center [443, 206] width 100 height 16
click at [488, 205] on icon at bounding box center [488, 206] width 5 height 5
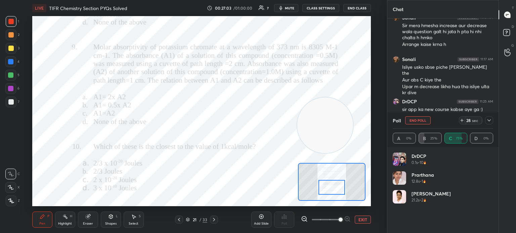
scroll to position [345, 0]
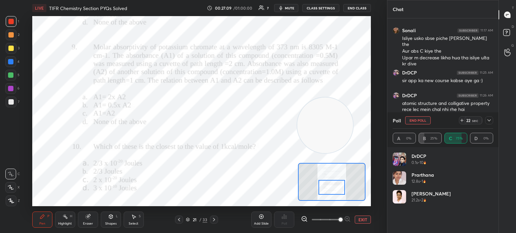
click at [89, 220] on div "Eraser" at bounding box center [88, 220] width 20 height 16
click at [50, 223] on div "Pen P" at bounding box center [42, 220] width 20 height 16
click at [489, 118] on icon at bounding box center [488, 120] width 5 height 5
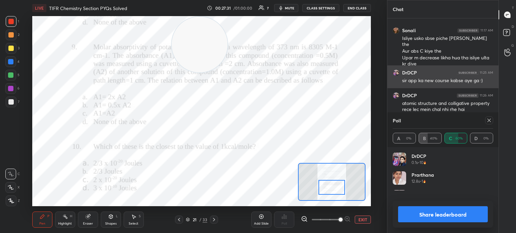
scroll to position [79, 98]
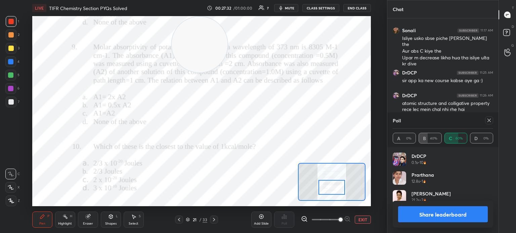
click at [490, 120] on icon at bounding box center [488, 120] width 3 height 3
type textarea "x"
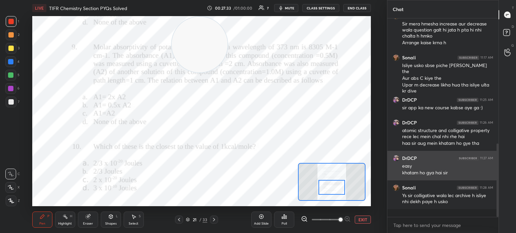
scroll to position [310, 0]
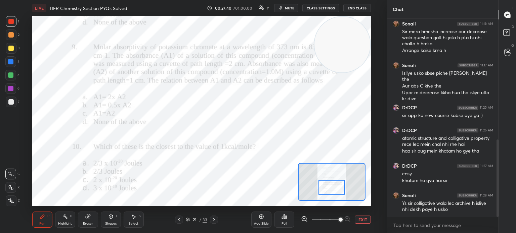
click at [213, 222] on icon at bounding box center [214, 219] width 2 height 3
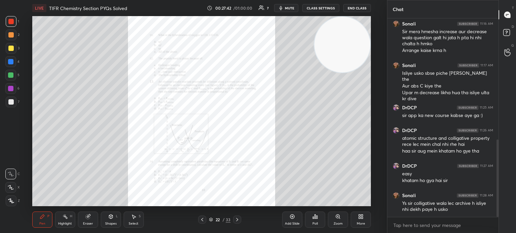
scroll to position [333, 0]
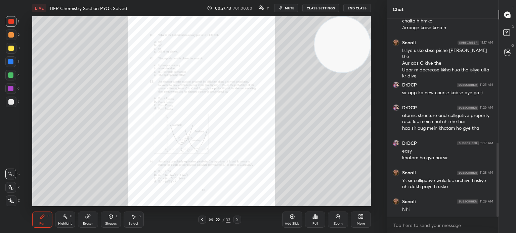
click at [239, 220] on icon at bounding box center [236, 219] width 5 height 5
click at [200, 220] on icon at bounding box center [201, 219] width 5 height 5
click at [333, 220] on div "Zoom" at bounding box center [338, 220] width 20 height 16
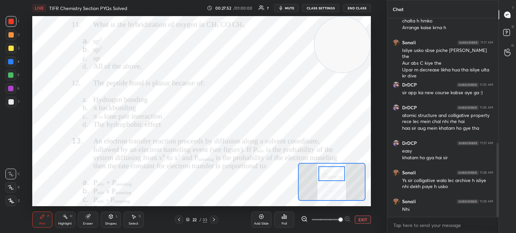
scroll to position [356, 0]
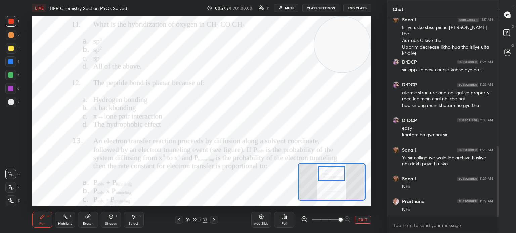
click at [292, 223] on div "Poll" at bounding box center [284, 220] width 20 height 16
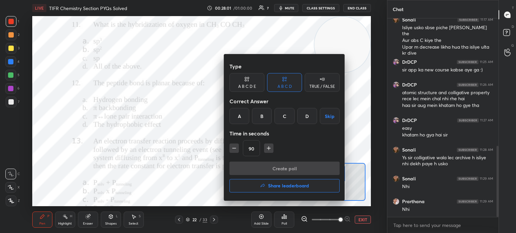
click at [265, 117] on div "B" at bounding box center [262, 116] width 20 height 16
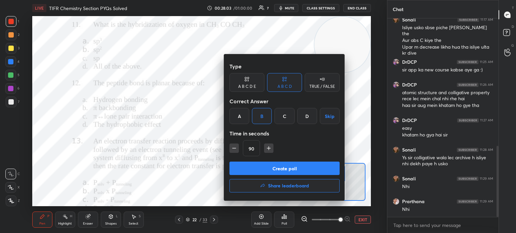
click at [236, 144] on button "button" at bounding box center [233, 148] width 9 height 9
type input "75"
click at [264, 169] on button "Create poll" at bounding box center [284, 168] width 110 height 13
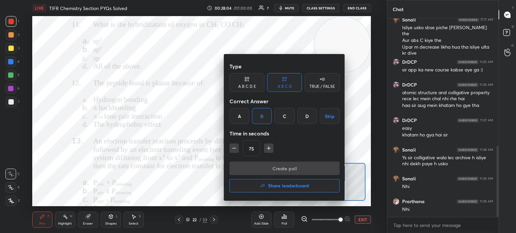
scroll to position [2, 2]
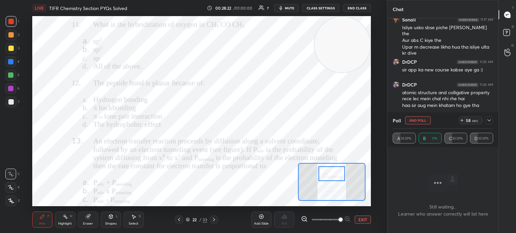
click at [292, 5] on button "mute" at bounding box center [286, 8] width 24 height 8
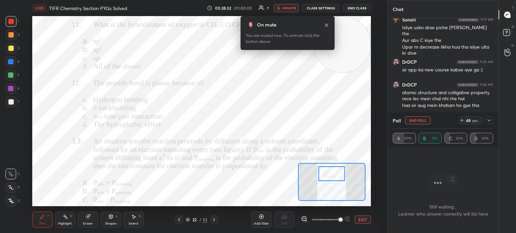
click at [326, 26] on icon at bounding box center [326, 24] width 5 height 5
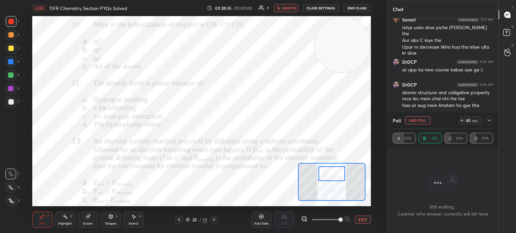
click at [4, 72] on div "1 2 3 4 5 6 7 C X Z C X Z E E Erase all H H" at bounding box center [10, 111] width 21 height 190
click at [11, 63] on div at bounding box center [10, 61] width 5 height 5
click at [11, 60] on div at bounding box center [10, 61] width 5 height 5
click at [13, 83] on div "5" at bounding box center [12, 76] width 14 height 13
click at [11, 85] on div at bounding box center [10, 88] width 11 height 11
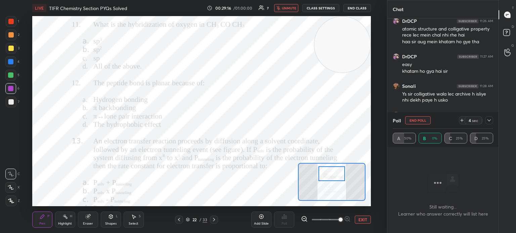
scroll to position [426, 0]
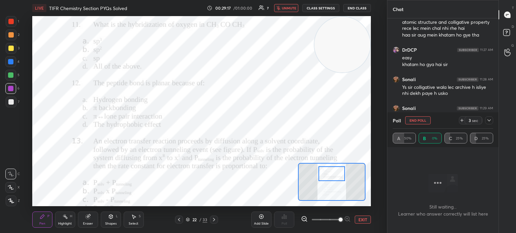
click at [289, 9] on span "unmute" at bounding box center [289, 8] width 14 height 5
click at [491, 121] on icon at bounding box center [488, 120] width 5 height 5
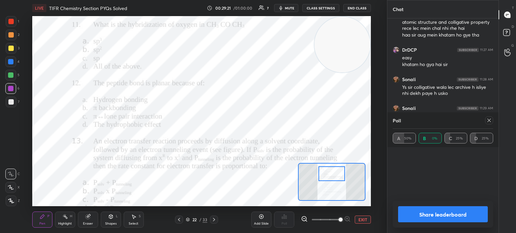
click at [490, 120] on icon at bounding box center [488, 120] width 5 height 5
type textarea "x"
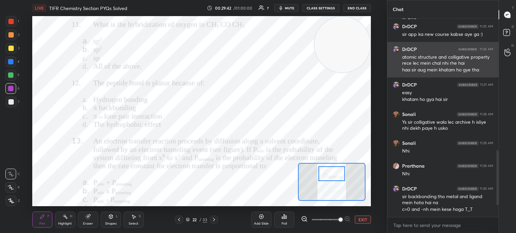
scroll to position [414, 0]
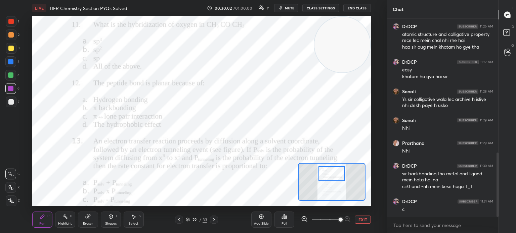
click at [289, 223] on div "Poll" at bounding box center [284, 220] width 20 height 16
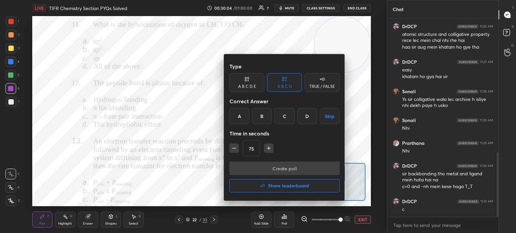
click at [280, 113] on div "C" at bounding box center [284, 116] width 20 height 16
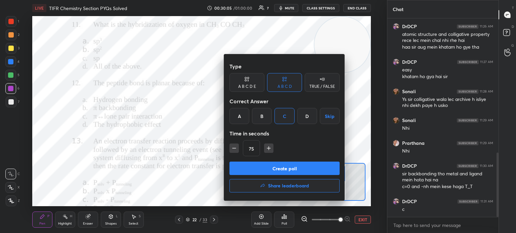
click at [257, 119] on div "B" at bounding box center [262, 116] width 20 height 16
click at [236, 152] on button "button" at bounding box center [233, 148] width 9 height 9
type input "60"
click at [257, 169] on button "Create poll" at bounding box center [284, 168] width 110 height 13
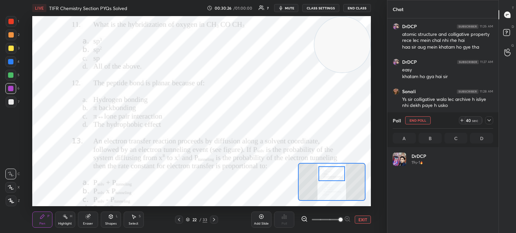
scroll to position [79, 98]
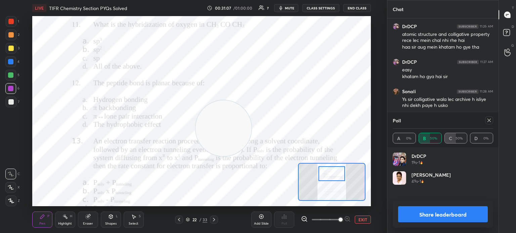
click at [9, 27] on div at bounding box center [11, 21] width 11 height 11
click at [11, 24] on div at bounding box center [10, 21] width 5 height 5
click at [474, 117] on div "Poll" at bounding box center [443, 120] width 100 height 16
click at [490, 125] on div at bounding box center [489, 121] width 8 height 8
type textarea "x"
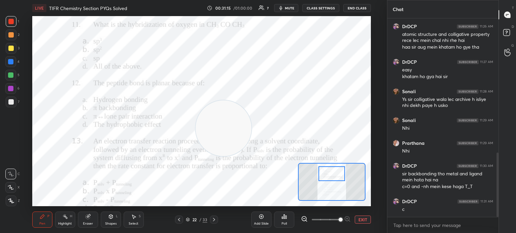
scroll to position [2, 2]
click at [180, 222] on icon at bounding box center [178, 219] width 5 height 5
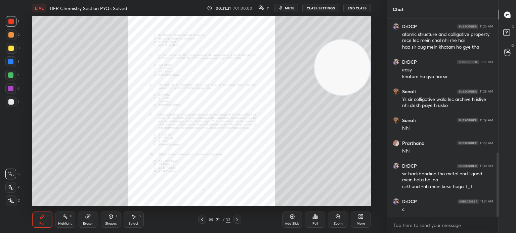
click at [251, 223] on div "21 / 33" at bounding box center [219, 220] width 125 height 8
click at [202, 219] on icon at bounding box center [201, 219] width 5 height 5
click at [341, 219] on div "Zoom" at bounding box center [338, 220] width 20 height 16
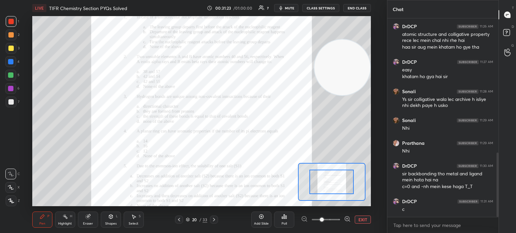
click at [324, 220] on span at bounding box center [322, 220] width 4 height 4
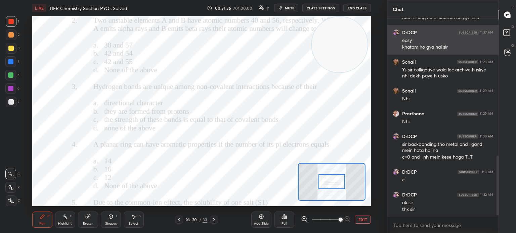
scroll to position [467, 0]
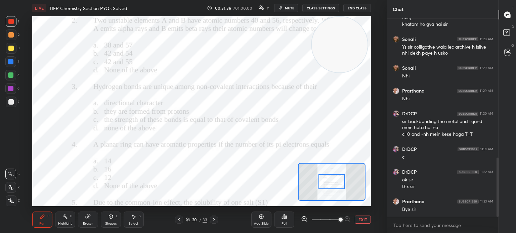
click at [294, 8] on span "mute" at bounding box center [289, 8] width 9 height 5
click at [328, 10] on button "CLASS SETTINGS" at bounding box center [320, 8] width 37 height 8
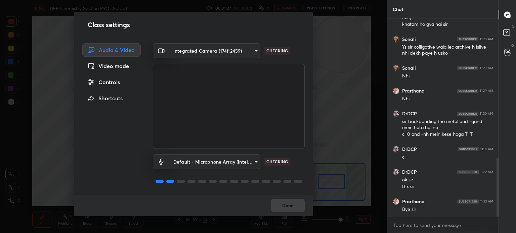
click at [224, 54] on body "1 2 3 4 5 6 7 C X Z C X Z E E Erase all H H LIVE TIFR Chemistry Section PYQs So…" at bounding box center [258, 116] width 516 height 233
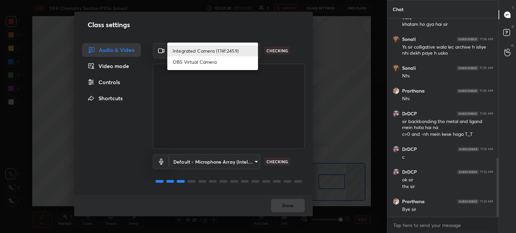
click at [229, 65] on li "OBS Virtual Camera" at bounding box center [212, 61] width 91 height 11
type input "68a8993dd87bda3d5b66c110c3b6a96e94b8352f026b6fb61be91fdecf3cec3e"
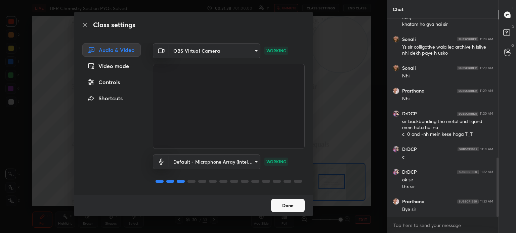
click at [288, 203] on button "Done" at bounding box center [288, 205] width 34 height 13
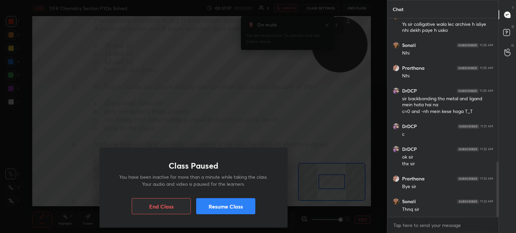
scroll to position [514, 0]
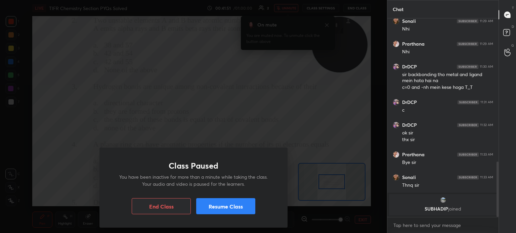
click at [220, 206] on button "Resume Class" at bounding box center [225, 206] width 59 height 16
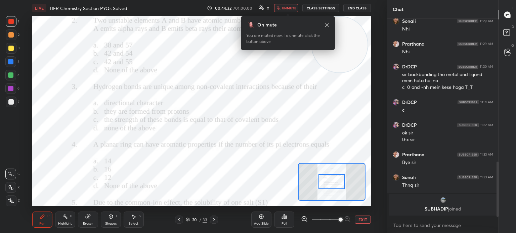
click at [364, 9] on button "End Class" at bounding box center [357, 8] width 28 height 8
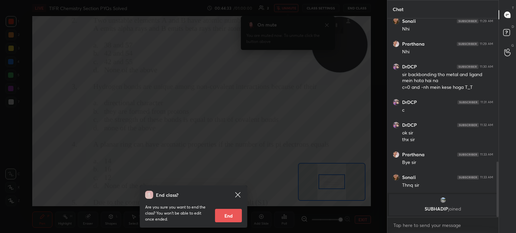
click at [223, 217] on button "End" at bounding box center [228, 215] width 27 height 13
type textarea "x"
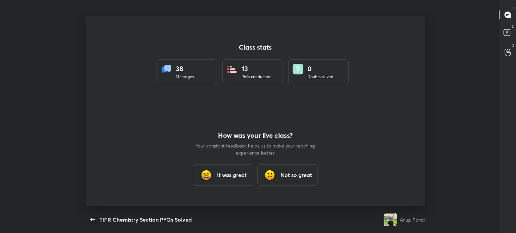
scroll to position [0, 0]
